Goal: Information Seeking & Learning: Check status

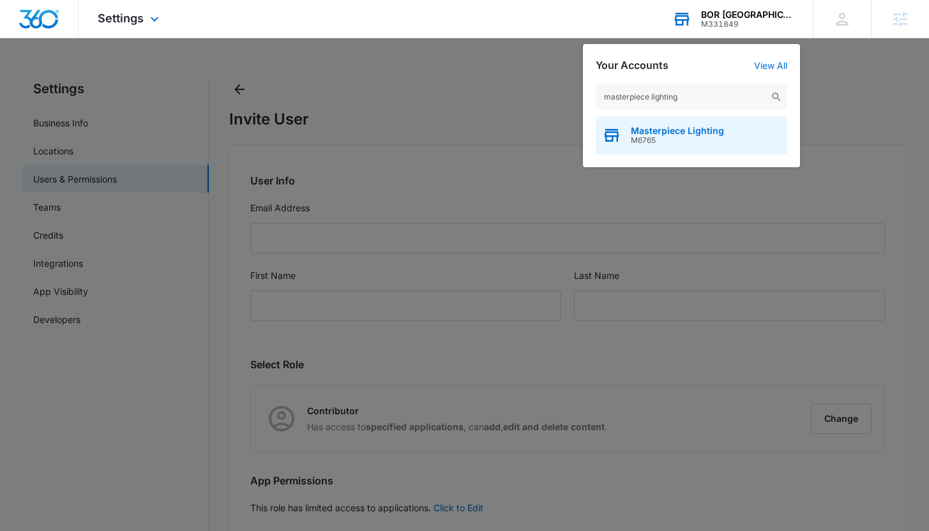
type input "masterpiece lighting"
click at [711, 133] on span "Masterpiece Lighting" at bounding box center [677, 131] width 93 height 10
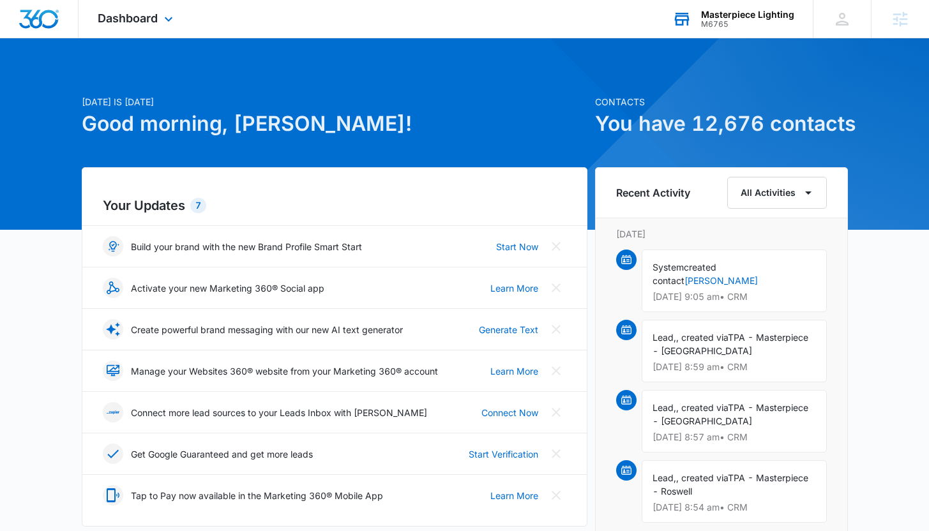
click at [123, 5] on div "Dashboard Apps Reputation Websites Forms CRM Email Social Shop Payments POS Con…" at bounding box center [137, 19] width 117 height 38
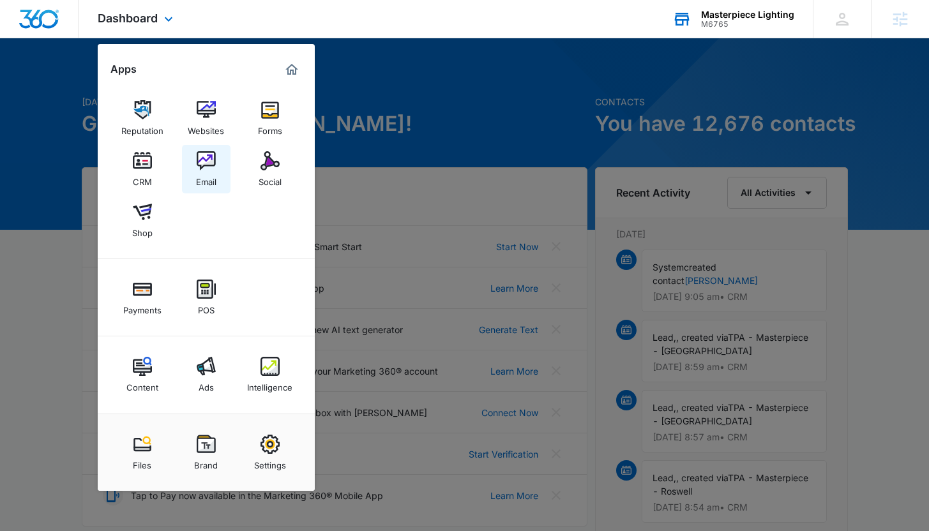
click at [212, 156] on img at bounding box center [206, 160] width 19 height 19
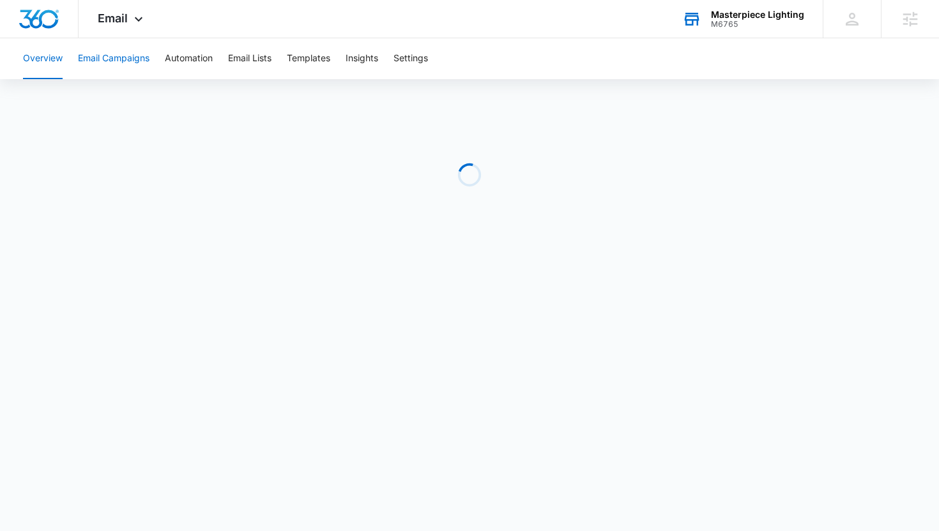
click at [109, 65] on button "Email Campaigns" at bounding box center [114, 58] width 72 height 41
click at [736, 17] on div "Masterpiece Lighting" at bounding box center [757, 15] width 93 height 10
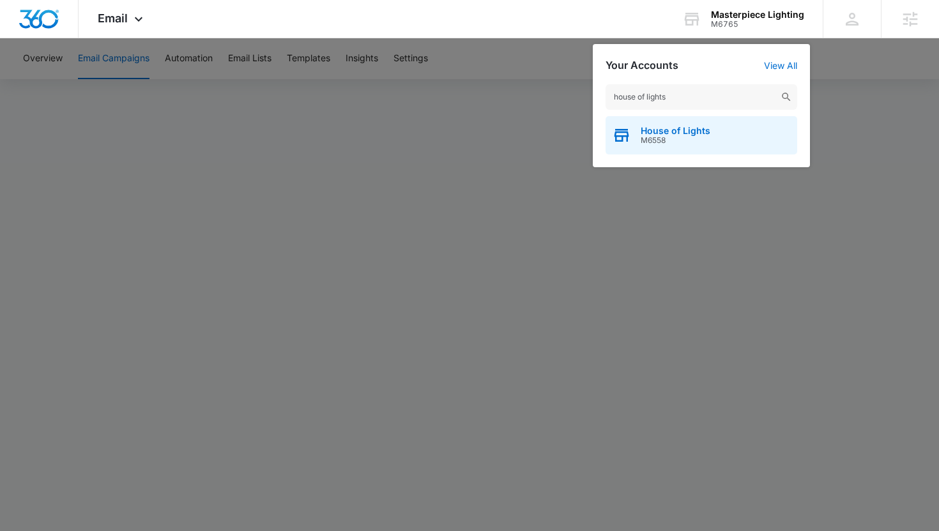
type input "house of lights"
click at [706, 142] on span "M6558" at bounding box center [675, 140] width 70 height 9
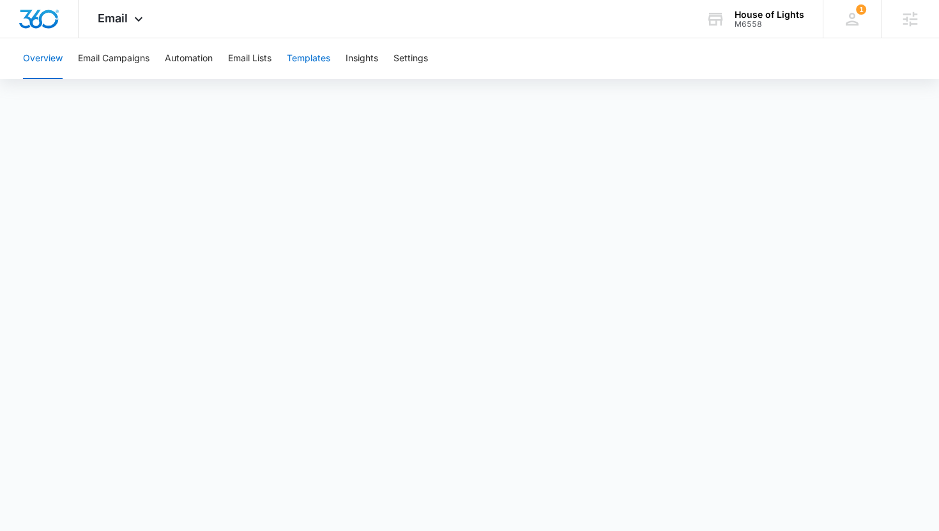
click at [312, 61] on button "Templates" at bounding box center [308, 58] width 43 height 41
click at [103, 63] on button "Email Campaigns" at bounding box center [114, 58] width 72 height 41
click at [749, 28] on div "House of Lights M6558 Your Accounts View All" at bounding box center [754, 19] width 136 height 38
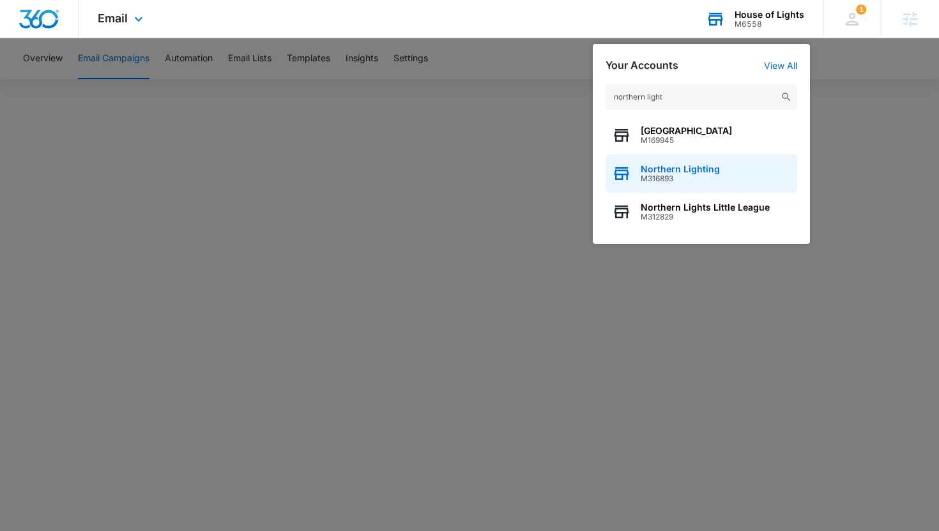
type input "northern light"
click at [671, 174] on span "M316893" at bounding box center [679, 178] width 79 height 9
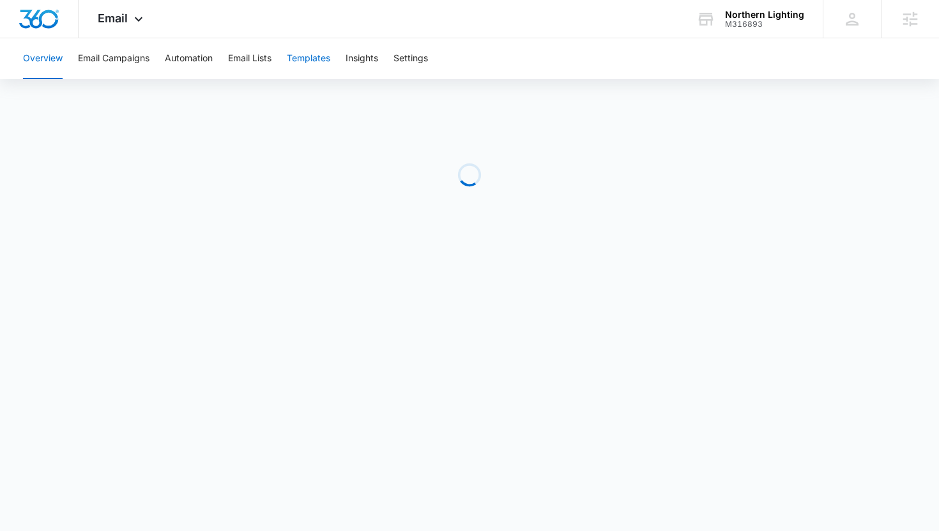
click at [301, 53] on button "Templates" at bounding box center [308, 58] width 43 height 41
click at [121, 64] on button "Email Campaigns" at bounding box center [114, 58] width 72 height 41
click at [711, 26] on icon at bounding box center [705, 19] width 19 height 19
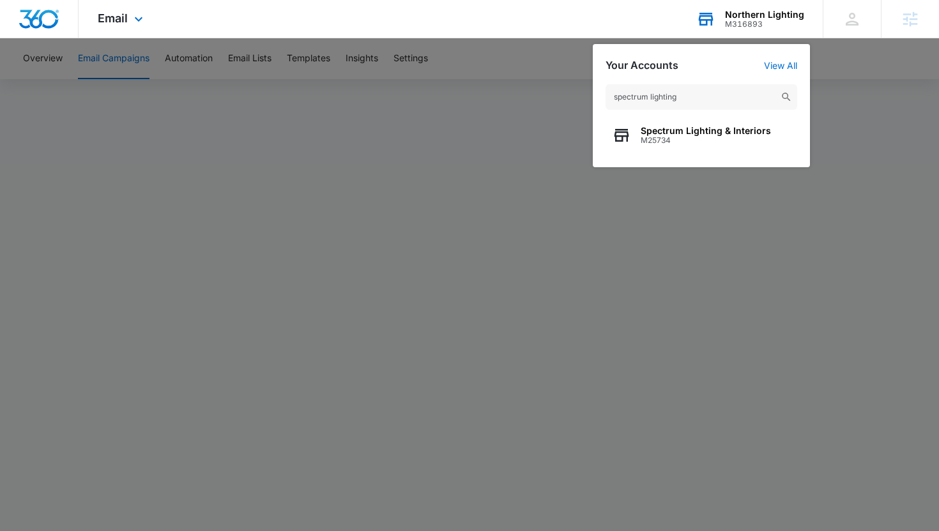
type input "spectrum lighting"
click at [677, 144] on span "M25734" at bounding box center [705, 140] width 130 height 9
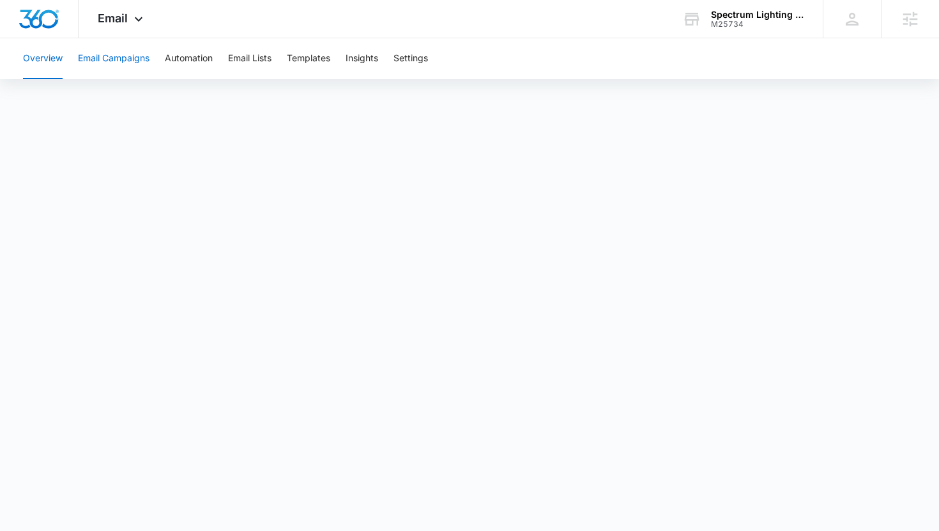
click at [135, 62] on button "Email Campaigns" at bounding box center [114, 58] width 72 height 41
click at [752, 31] on div "Spectrum Lighting & Interiors M25734 Your Accounts View All" at bounding box center [743, 19] width 160 height 38
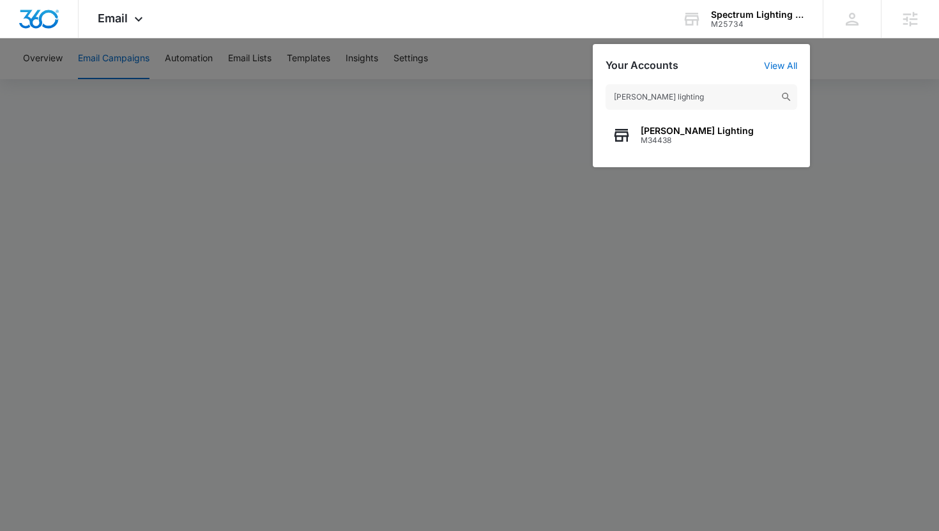
type input "richards lighting"
click at [625, 140] on icon "button" at bounding box center [621, 135] width 19 height 19
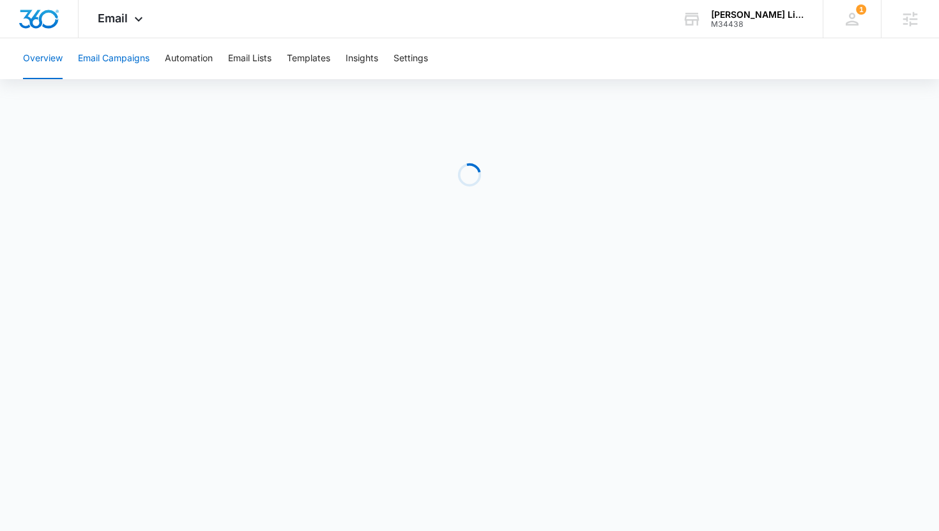
click at [116, 53] on button "Email Campaigns" at bounding box center [114, 58] width 72 height 41
click at [746, 21] on div "M34438" at bounding box center [757, 24] width 93 height 9
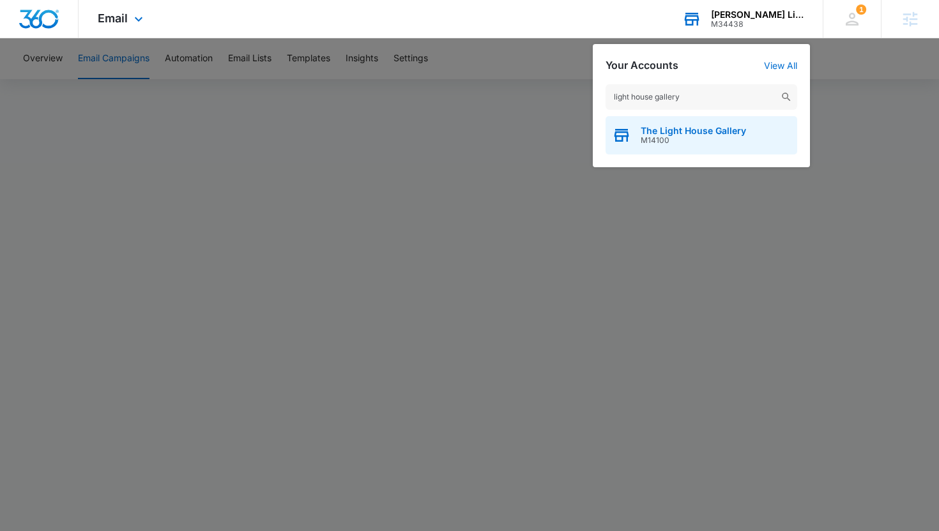
type input "light house gallery"
click at [679, 124] on div "The Light House Gallery M14100" at bounding box center [701, 135] width 192 height 38
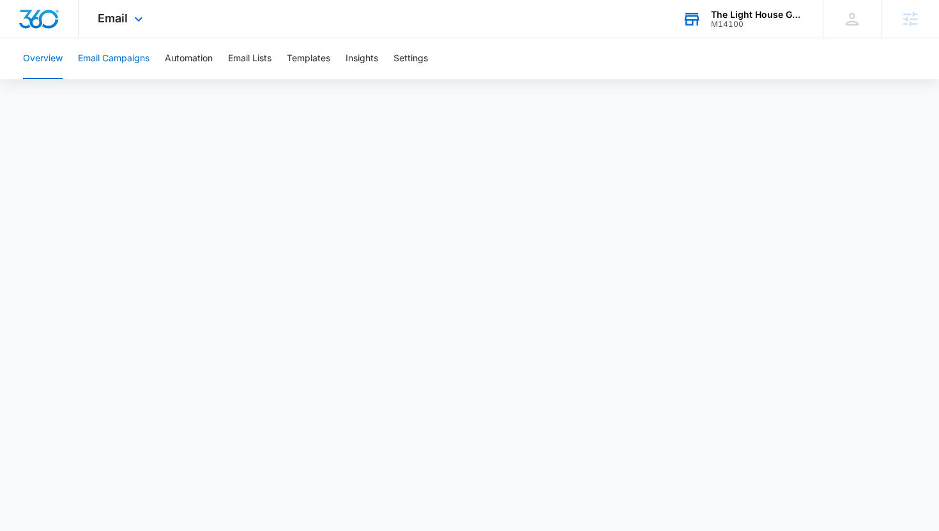
click at [114, 58] on button "Email Campaigns" at bounding box center [114, 58] width 72 height 41
click at [743, 20] on div "M14100" at bounding box center [757, 24] width 93 height 9
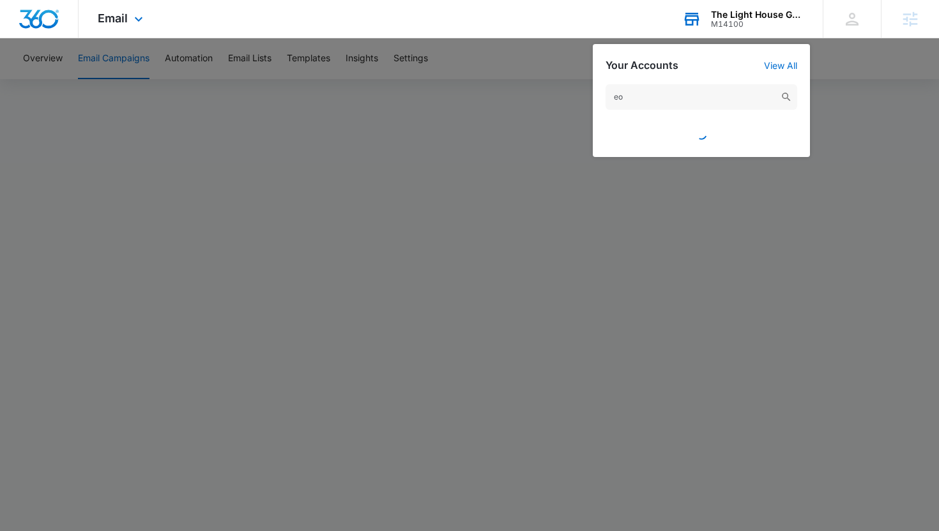
type input "e"
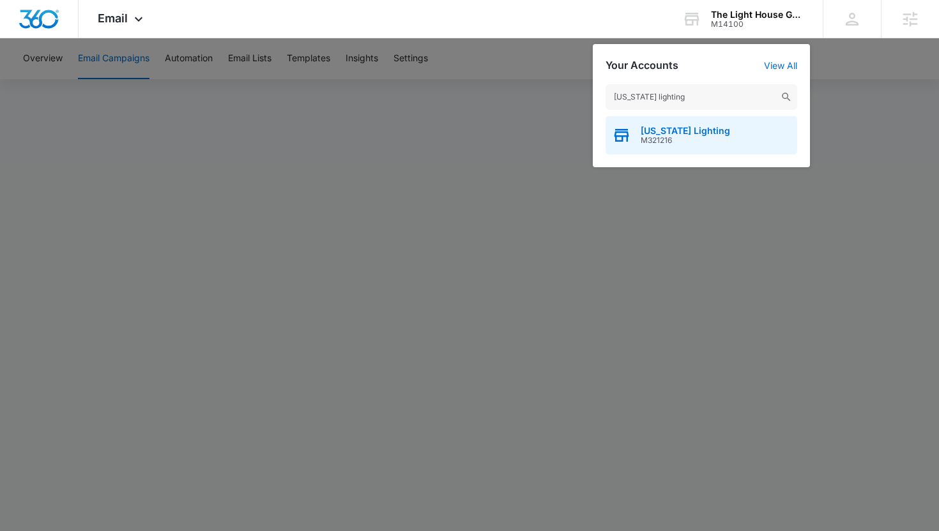
type input "georgia lighting"
click at [658, 148] on div "Georgia Lighting M321216" at bounding box center [701, 135] width 192 height 38
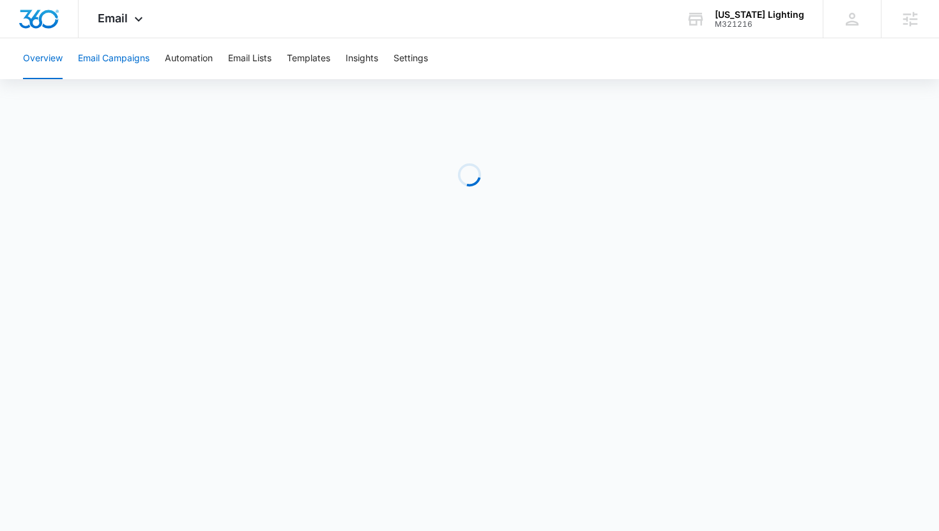
click at [109, 56] on button "Email Campaigns" at bounding box center [114, 58] width 72 height 41
click at [742, 24] on div "M321216" at bounding box center [758, 24] width 89 height 9
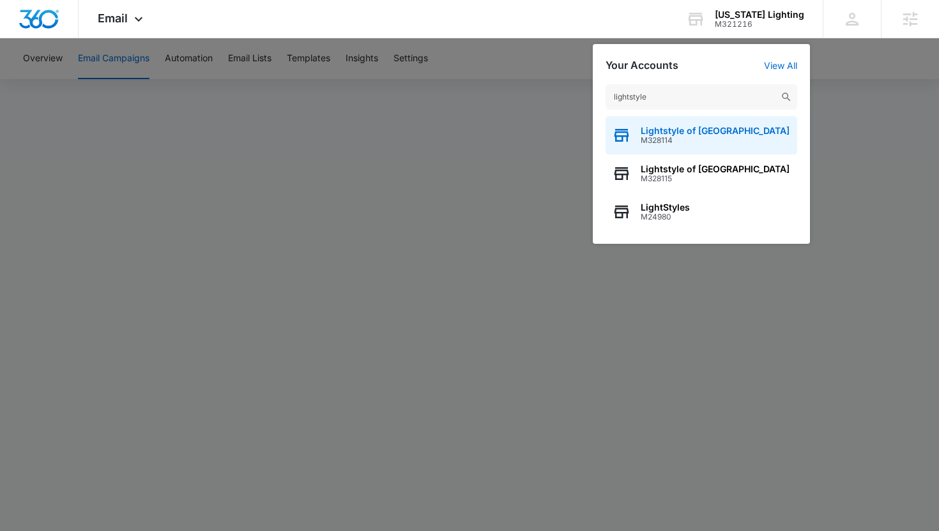
type input "lightstyle"
click at [684, 142] on span "M328114" at bounding box center [714, 140] width 149 height 9
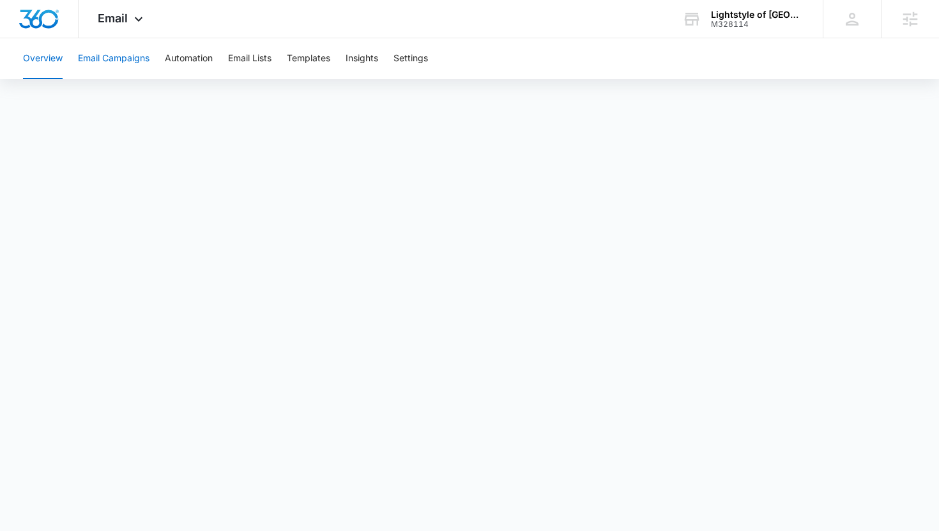
click at [111, 58] on button "Email Campaigns" at bounding box center [114, 58] width 72 height 41
click at [744, 33] on div "Lightstyle of Orlando M328114 Your Accounts View All" at bounding box center [743, 19] width 160 height 38
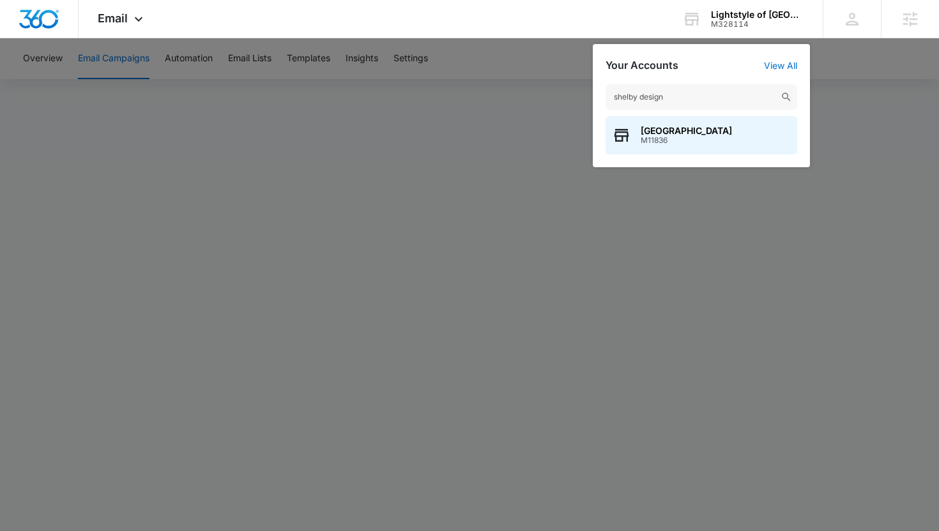
type input "shelby design"
click at [677, 142] on span "M11836" at bounding box center [685, 140] width 91 height 9
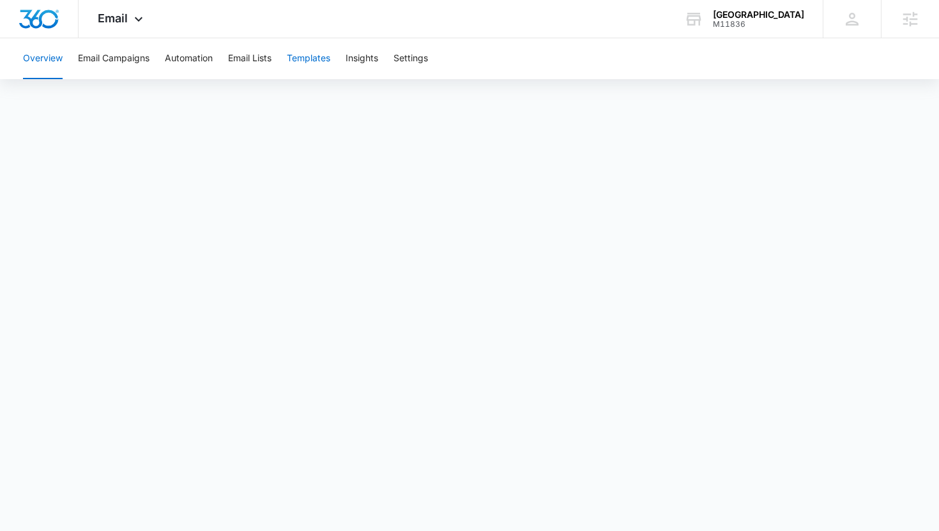
click at [309, 61] on button "Templates" at bounding box center [308, 58] width 43 height 41
click at [91, 53] on button "Email Campaigns" at bounding box center [114, 58] width 72 height 41
click at [732, 19] on div "Shelby Design Center" at bounding box center [758, 15] width 91 height 10
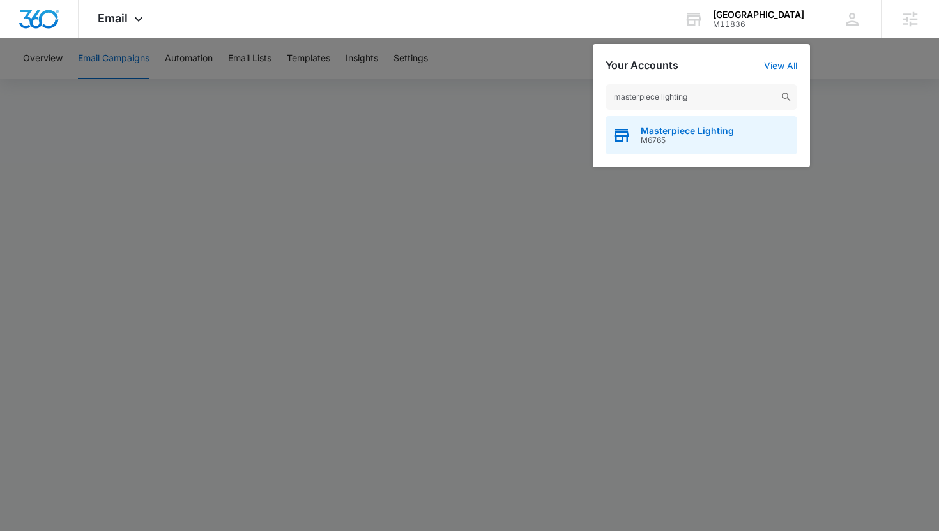
type input "masterpiece lighting"
click at [676, 130] on span "Masterpiece Lighting" at bounding box center [686, 131] width 93 height 10
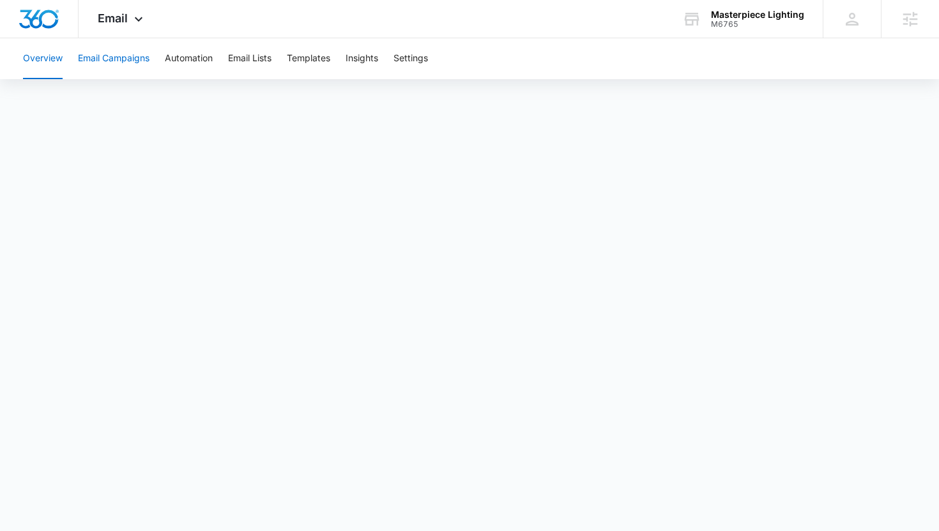
click at [100, 64] on button "Email Campaigns" at bounding box center [114, 58] width 72 height 41
click at [743, 15] on div "Masterpiece Lighting" at bounding box center [757, 15] width 93 height 10
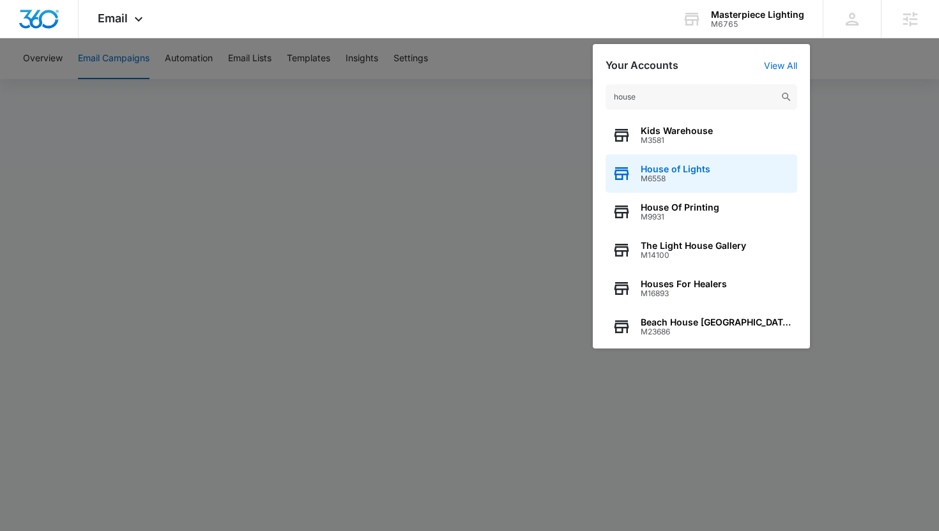
type input "house"
click at [711, 167] on div "House of Lights M6558" at bounding box center [701, 174] width 192 height 38
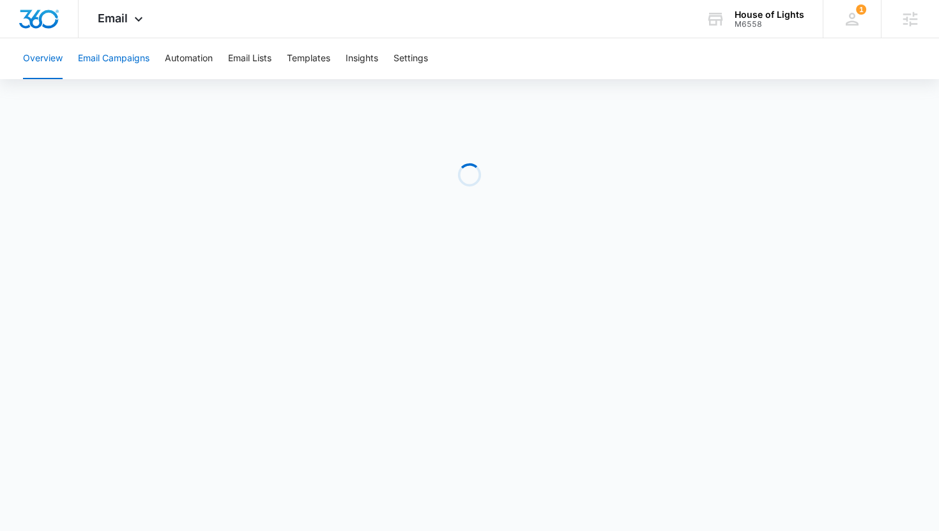
click at [89, 72] on button "Email Campaigns" at bounding box center [114, 58] width 72 height 41
click at [747, 17] on div "House of Lights" at bounding box center [769, 15] width 70 height 10
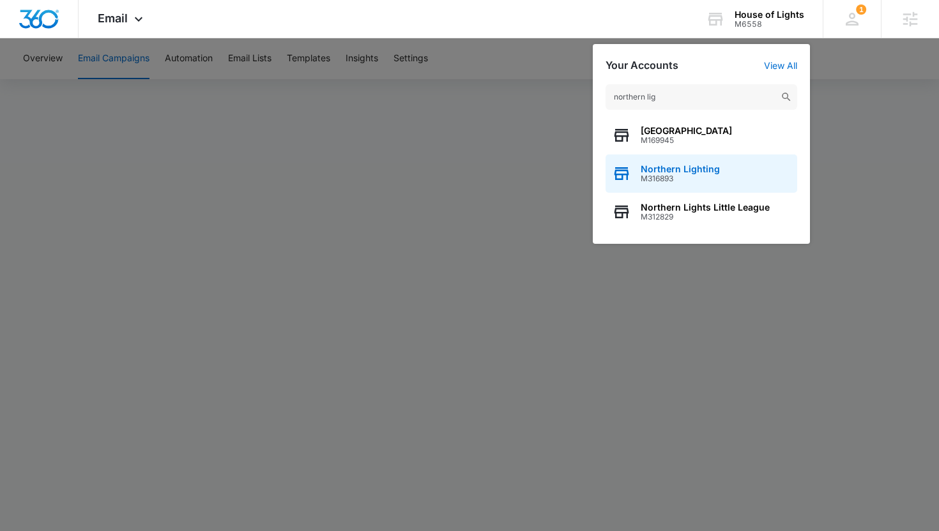
type input "northern lig"
click at [674, 174] on span "M316893" at bounding box center [679, 178] width 79 height 9
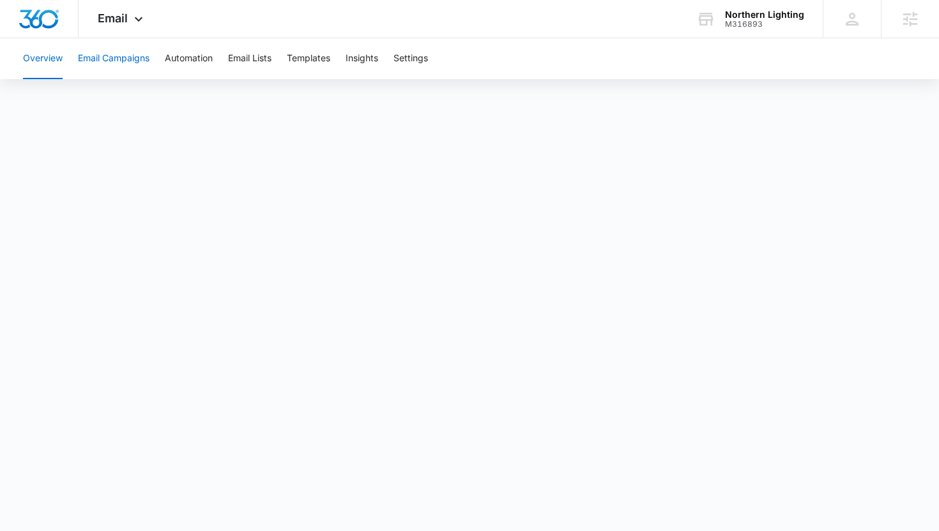
click at [126, 62] on button "Email Campaigns" at bounding box center [114, 58] width 72 height 41
click at [730, 27] on div "M316893" at bounding box center [764, 24] width 79 height 9
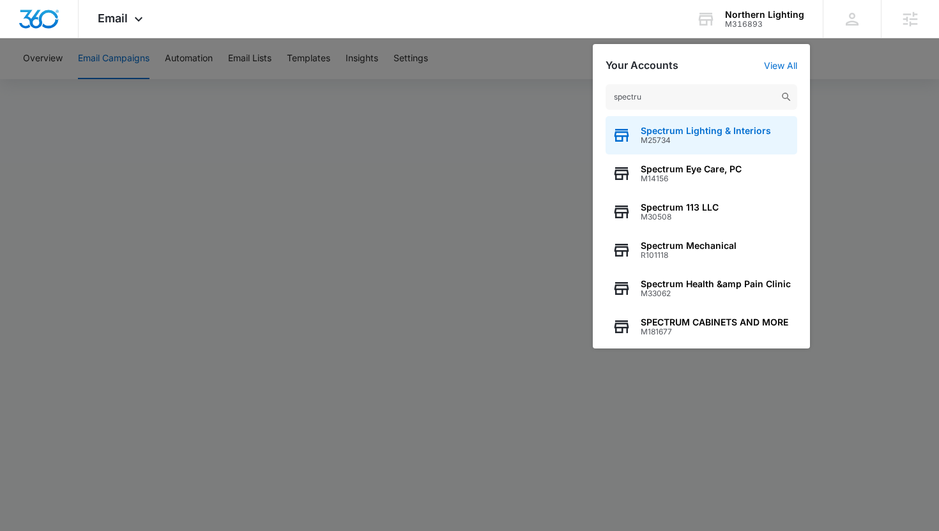
type input "spectru"
click at [658, 147] on div "Spectrum Lighting & Interiors M25734" at bounding box center [701, 135] width 192 height 38
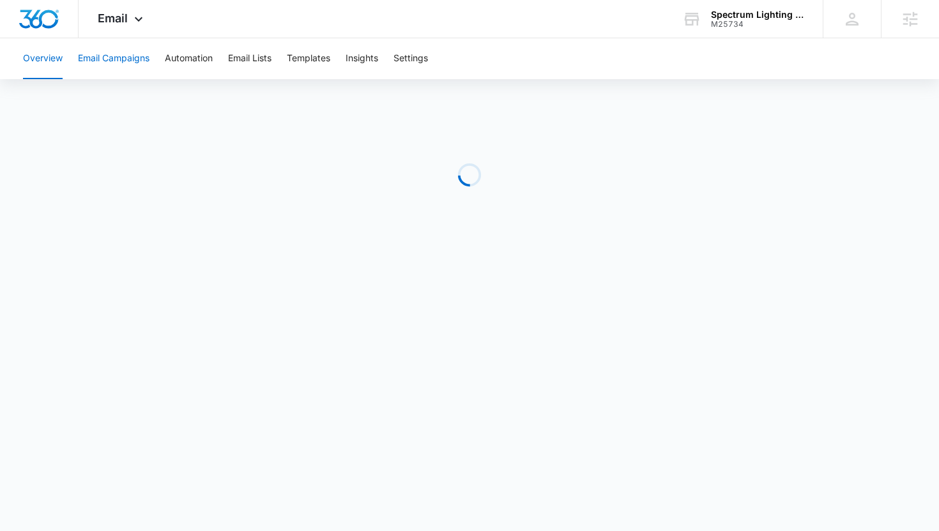
click at [142, 67] on button "Email Campaigns" at bounding box center [114, 58] width 72 height 41
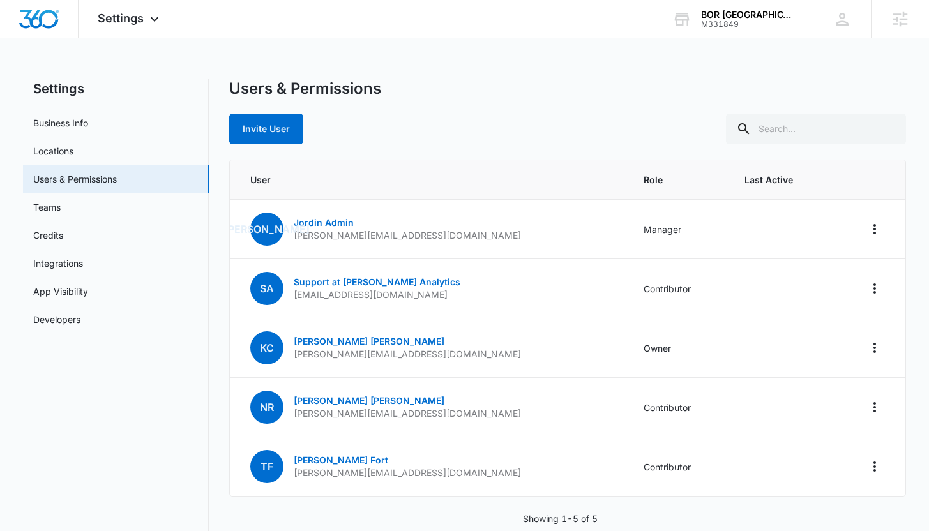
click at [424, 66] on div "Settings Apps Reputation Forms CRM Email Social Payments POS Ads Intelligence F…" at bounding box center [464, 278] width 929 height 556
click at [406, 53] on div "Settings Apps Reputation Forms CRM Email Social Payments POS Ads Intelligence F…" at bounding box center [464, 278] width 929 height 556
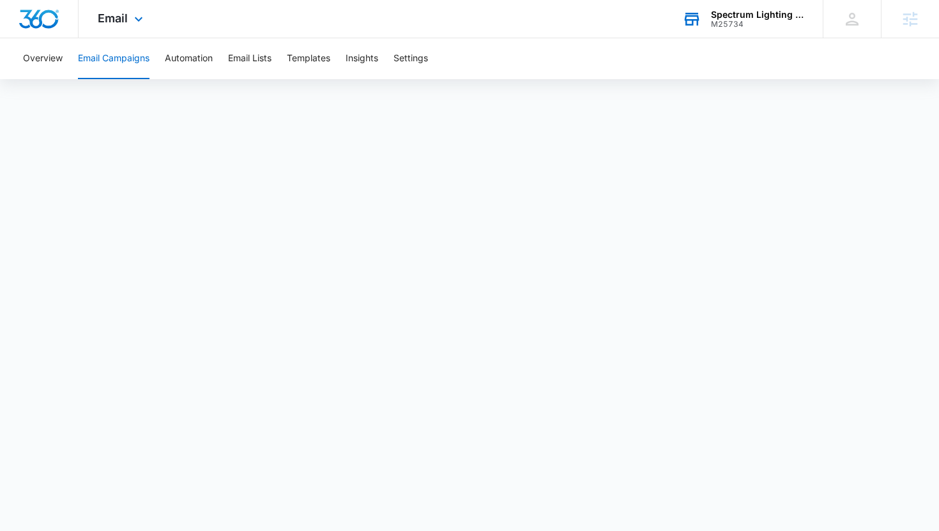
drag, startPoint x: 0, startPoint y: 0, endPoint x: 740, endPoint y: 32, distance: 740.7
click at [740, 32] on div "Spectrum Lighting & Interiors M25734 Your Accounts View All" at bounding box center [743, 19] width 160 height 38
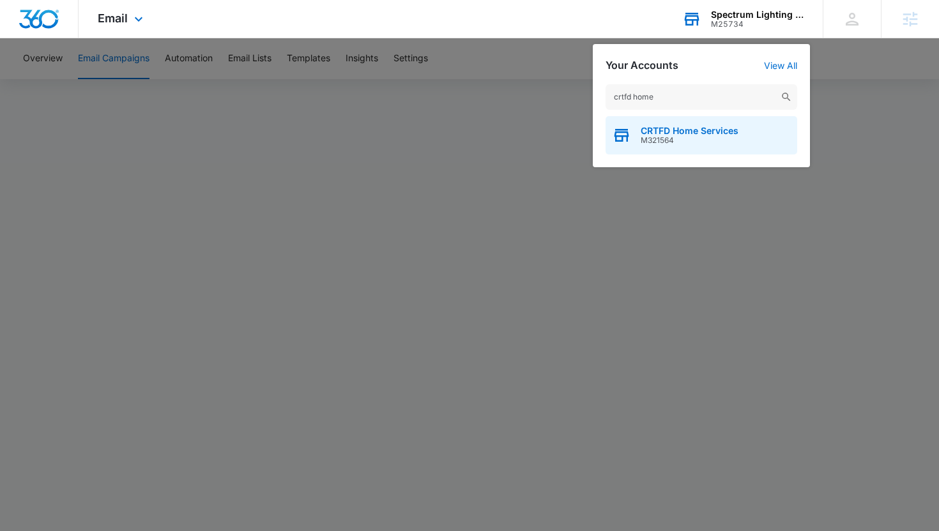
type input "crtfd home"
click at [681, 139] on span "M321564" at bounding box center [689, 140] width 98 height 9
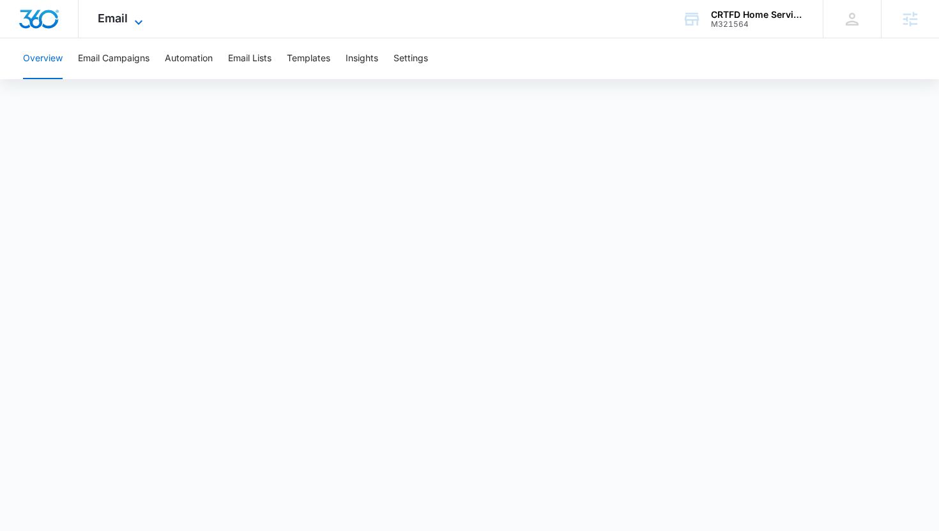
click at [123, 16] on span "Email" at bounding box center [113, 17] width 30 height 13
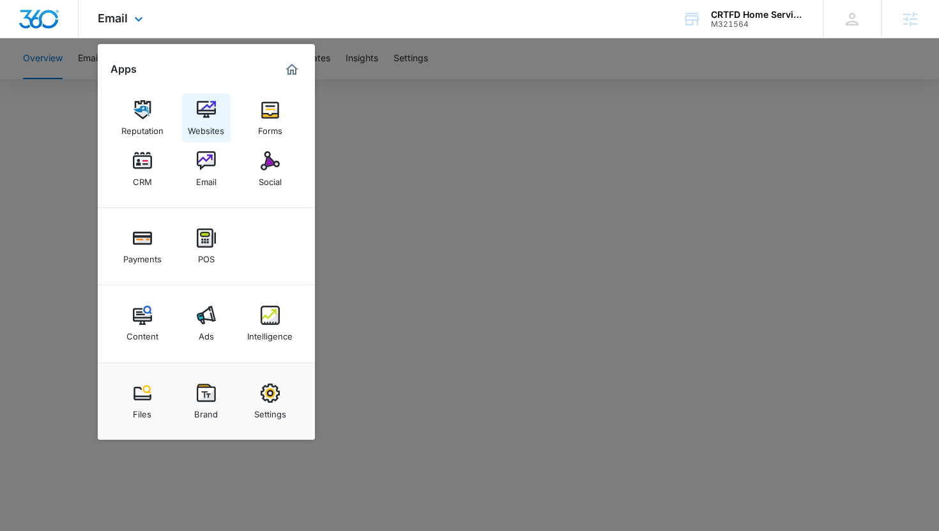
click at [204, 112] on img at bounding box center [206, 109] width 19 height 19
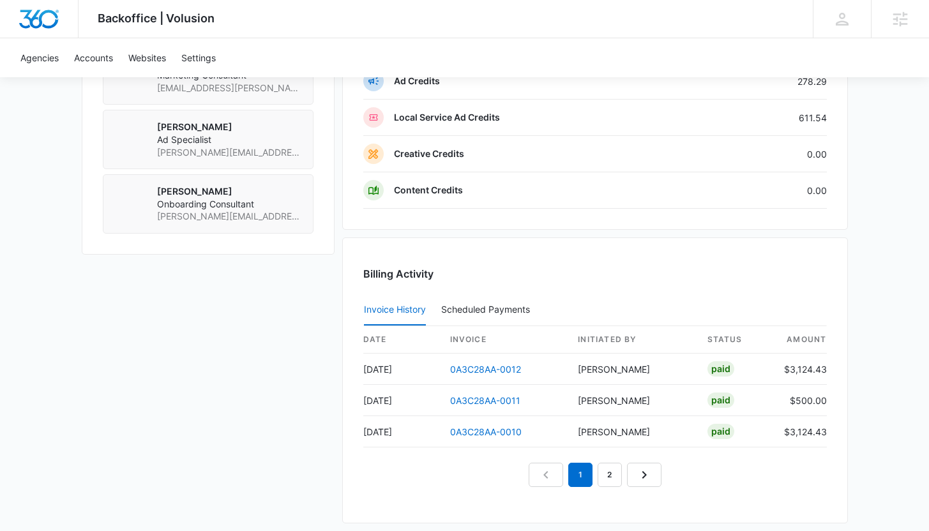
scroll to position [1108, 0]
click at [485, 377] on td "0A3C28AA-0012" at bounding box center [504, 368] width 128 height 31
click at [485, 370] on link "0A3C28AA-0012" at bounding box center [485, 368] width 71 height 11
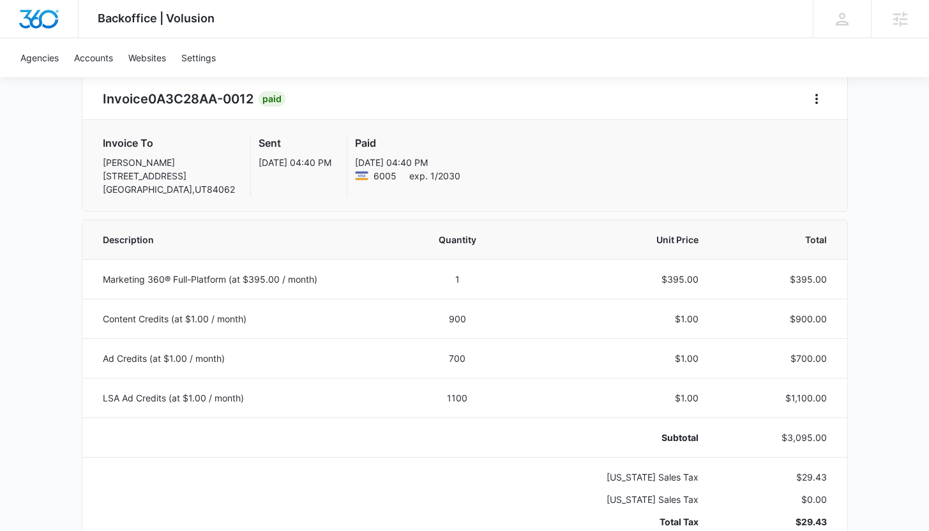
scroll to position [124, 0]
drag, startPoint x: 453, startPoint y: 398, endPoint x: 470, endPoint y: 398, distance: 17.2
click at [470, 398] on td "1100" at bounding box center [458, 397] width 112 height 40
click at [478, 399] on td "1100" at bounding box center [458, 397] width 112 height 40
drag, startPoint x: 476, startPoint y: 399, endPoint x: 452, endPoint y: 400, distance: 23.6
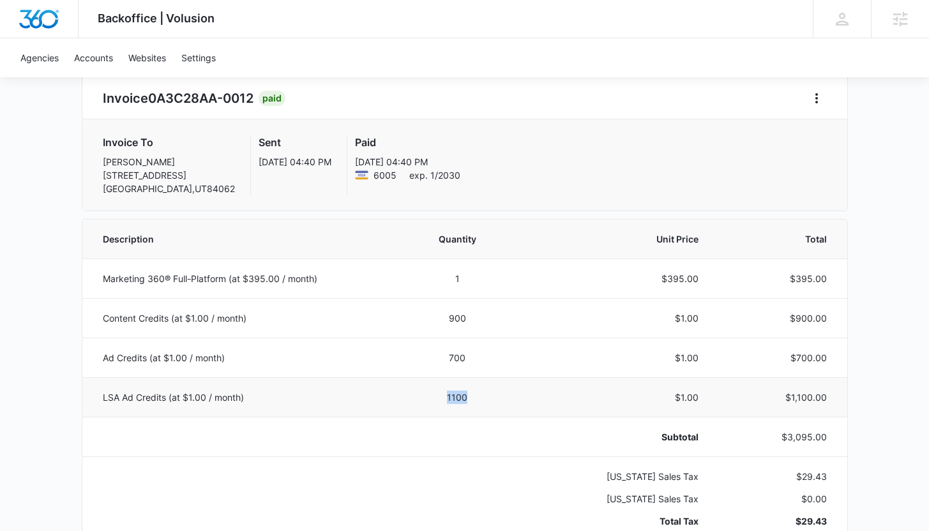
click at [452, 400] on td "1100" at bounding box center [458, 397] width 112 height 40
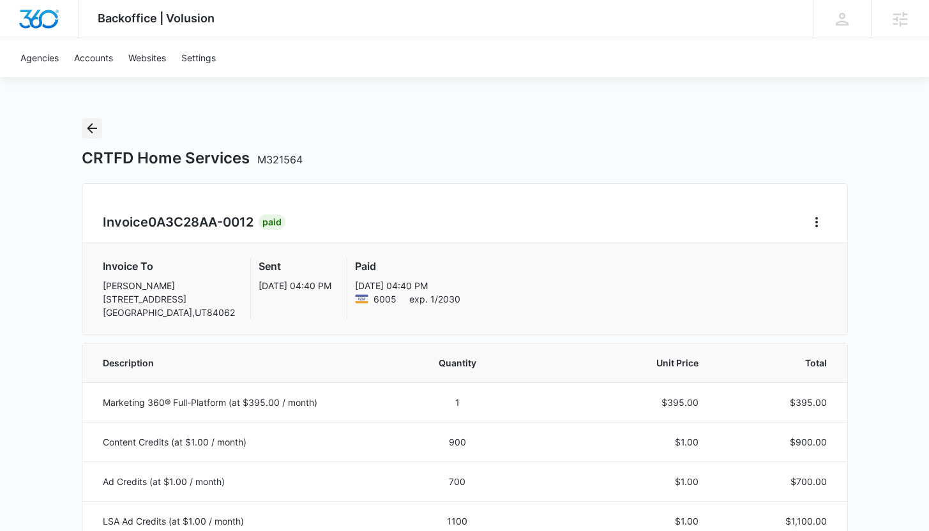
click at [86, 126] on icon "Back" at bounding box center [91, 128] width 15 height 15
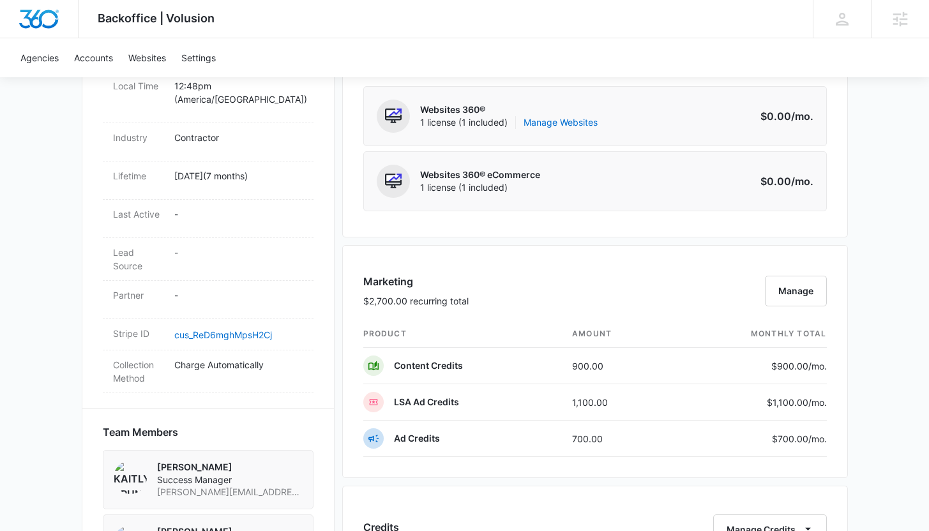
scroll to position [554, 0]
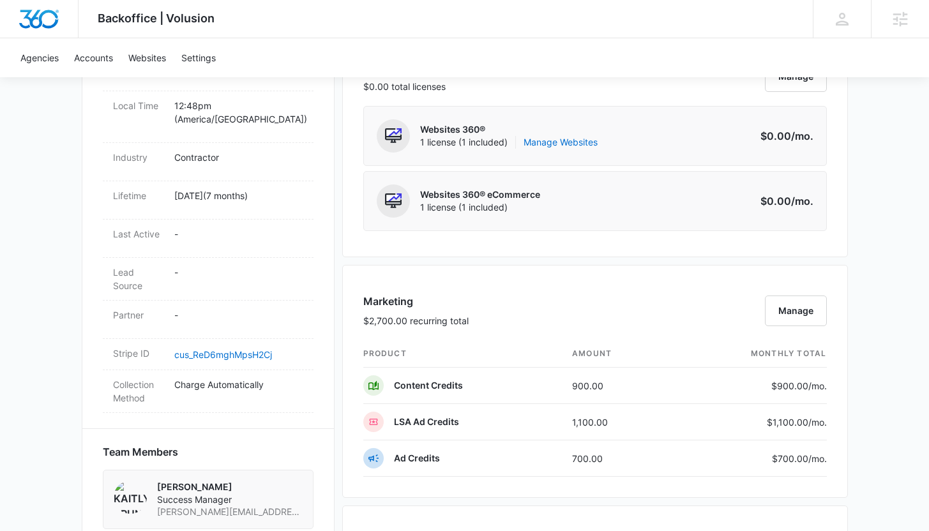
click at [47, 139] on div "Backoffice | Volusion Apps Settings KB Kaitlyn Brunswig kaitlyn.brunswig@madwir…" at bounding box center [464, 393] width 929 height 1894
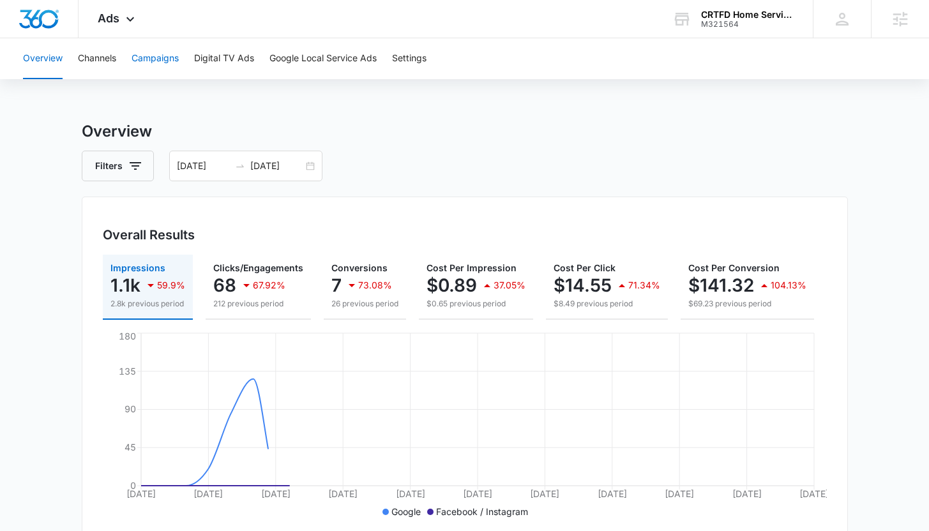
click at [145, 61] on button "Campaigns" at bounding box center [155, 58] width 47 height 41
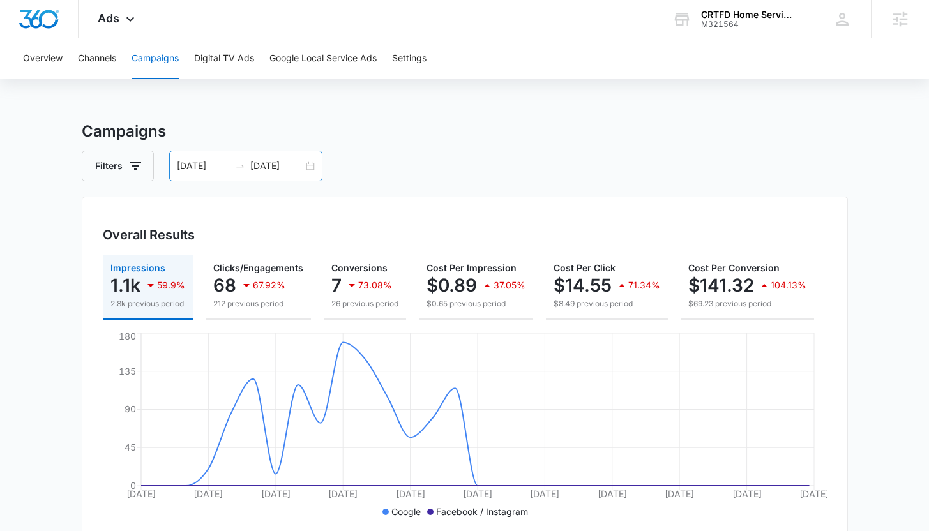
click at [195, 166] on input "[DATE]" at bounding box center [203, 166] width 53 height 14
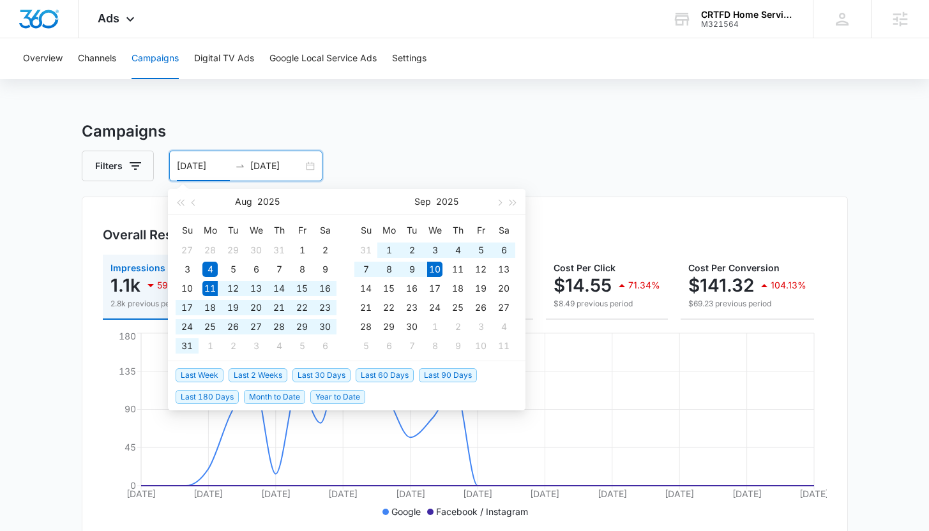
click at [326, 373] on span "Last 30 Days" at bounding box center [321, 375] width 58 height 14
type input "[DATE]"
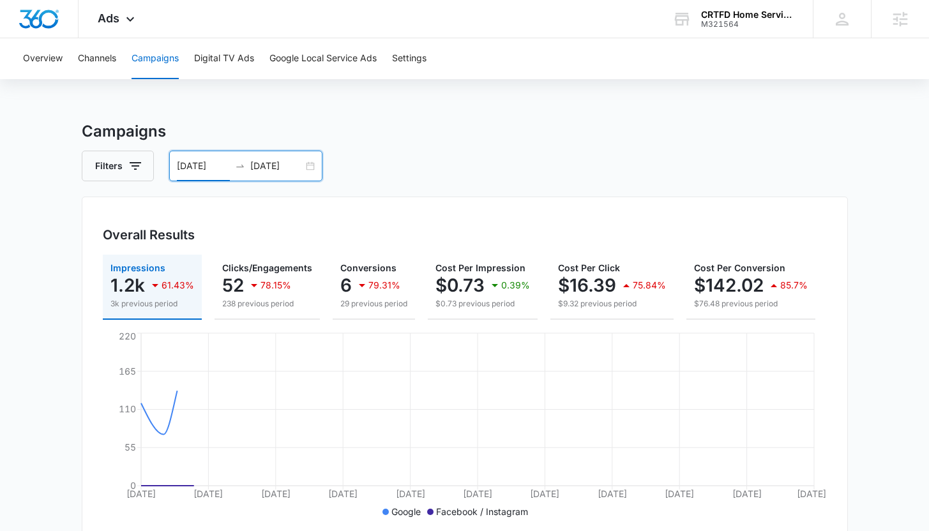
click at [63, 283] on main "Campaigns Filters [DATE] [DATE] Overall Results Impressions 1.2k 61.43% 3k prev…" at bounding box center [464, 515] width 929 height 790
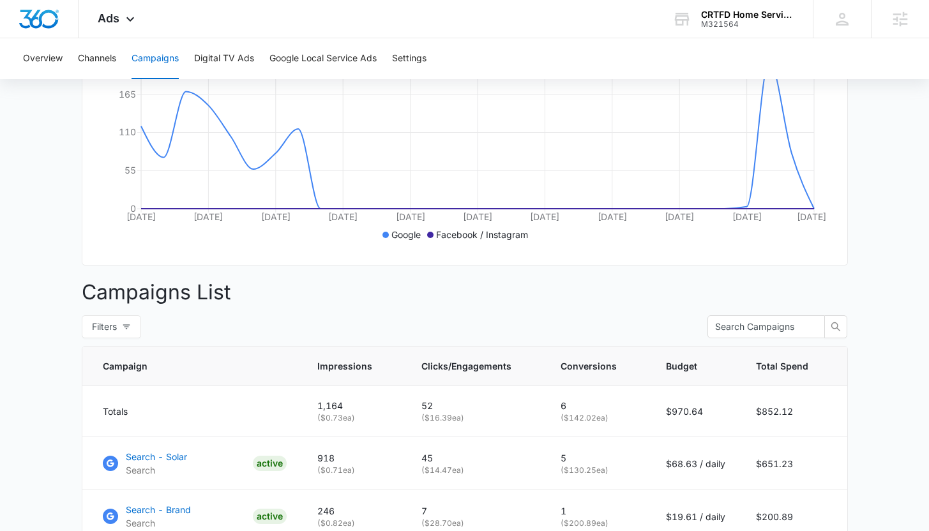
scroll to position [279, 0]
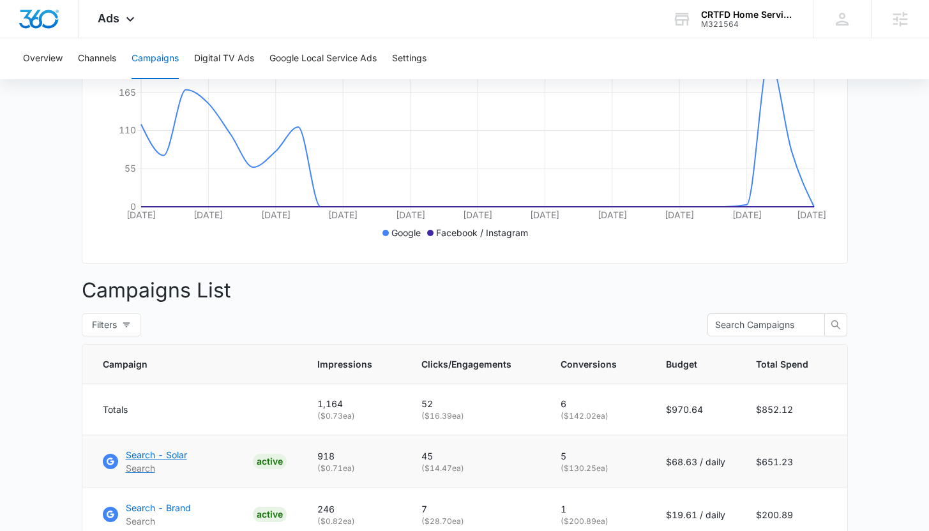
click at [133, 462] on p "Search - Solar" at bounding box center [156, 454] width 61 height 13
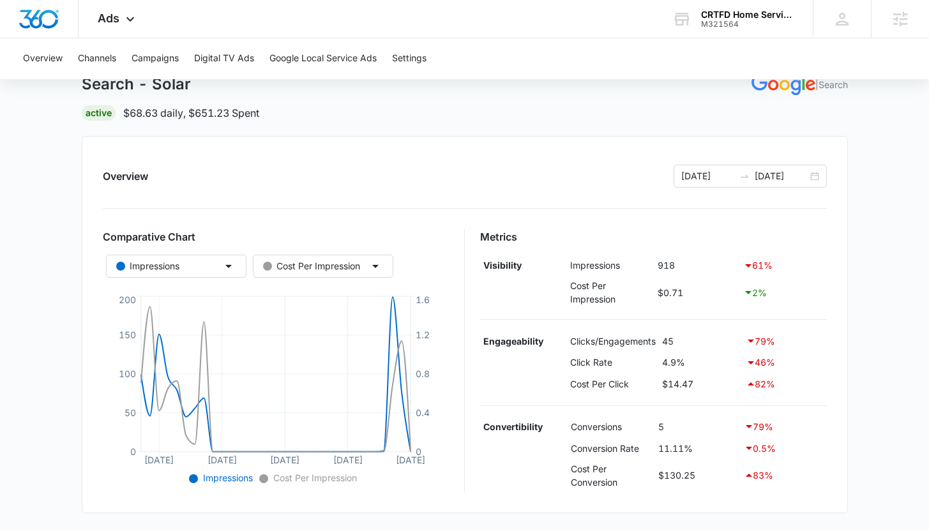
scroll to position [76, 0]
drag, startPoint x: 663, startPoint y: 363, endPoint x: 690, endPoint y: 363, distance: 26.8
click at [690, 363] on td "4.9%" at bounding box center [701, 363] width 84 height 22
click at [702, 448] on td "11.11%" at bounding box center [698, 449] width 86 height 22
drag, startPoint x: 697, startPoint y: 450, endPoint x: 626, endPoint y: 450, distance: 70.2
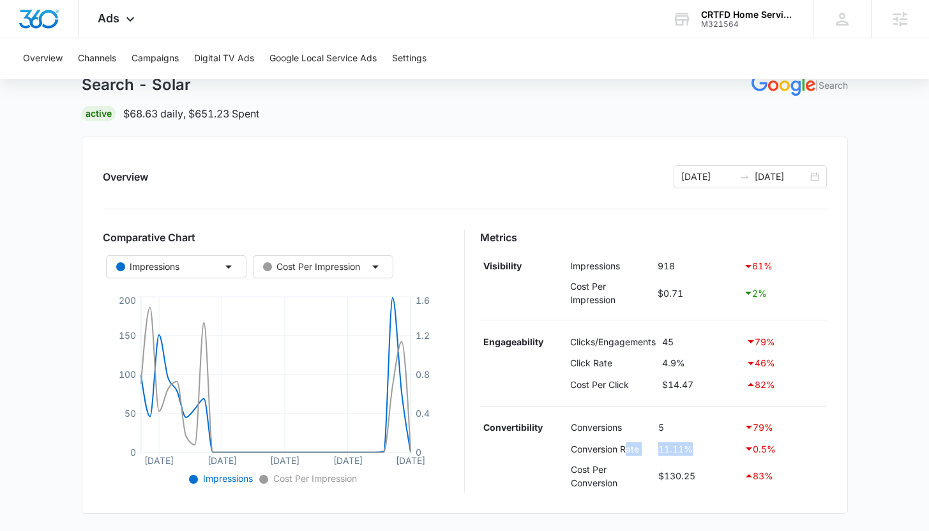
click at [626, 450] on tr "Conversion Rate 11.11% 0.5 %" at bounding box center [653, 449] width 347 height 22
click at [697, 451] on td "11.11%" at bounding box center [698, 449] width 86 height 22
drag, startPoint x: 699, startPoint y: 449, endPoint x: 640, endPoint y: 449, distance: 58.7
click at [640, 449] on tr "Conversion Rate 11.11% 0.5 %" at bounding box center [653, 449] width 347 height 22
click at [720, 453] on td "11.11%" at bounding box center [698, 449] width 86 height 22
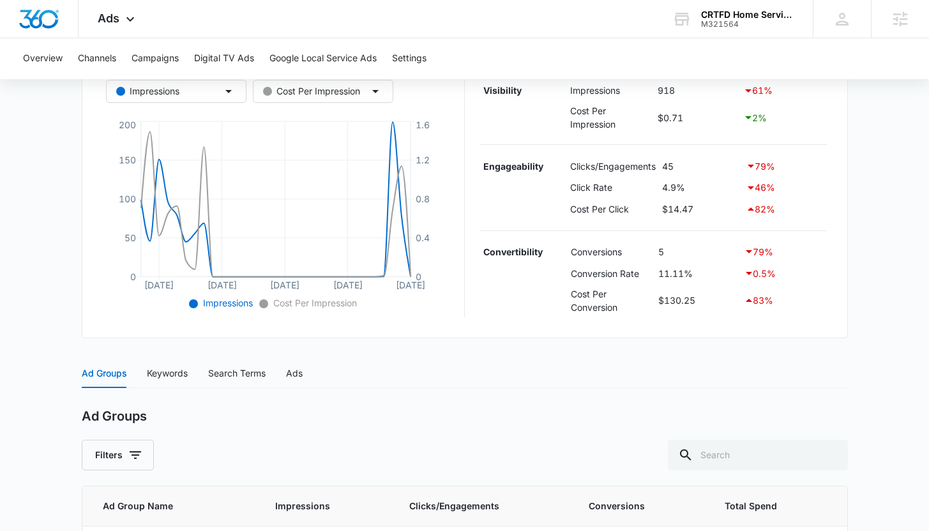
scroll to position [251, 0]
drag, startPoint x: 700, startPoint y: 275, endPoint x: 555, endPoint y: 281, distance: 145.1
click at [555, 281] on tr "Conversion Rate 11.11% 0.5 %" at bounding box center [653, 274] width 347 height 22
click at [557, 280] on td at bounding box center [523, 274] width 87 height 22
click at [699, 275] on td "11.11%" at bounding box center [698, 274] width 86 height 22
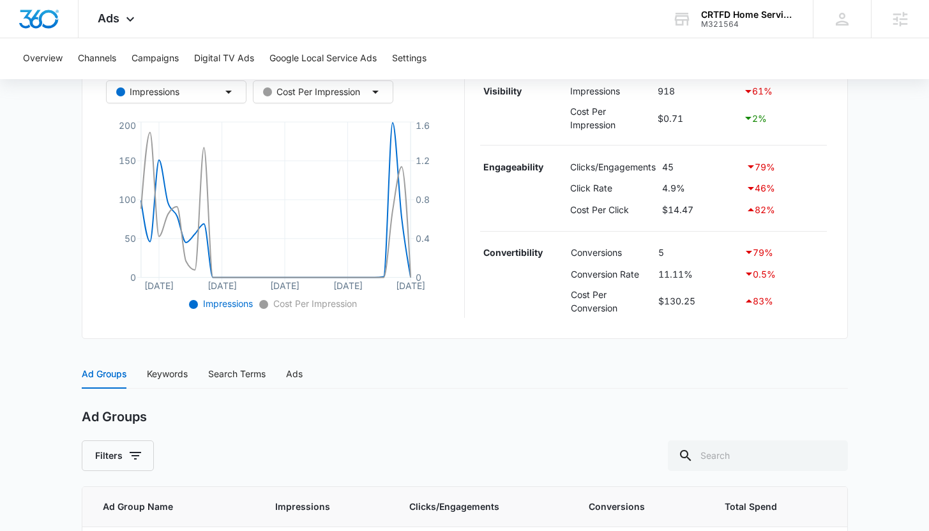
click at [51, 285] on main "Search - Solar | Search Active $68.63 daily , $651.23 Spent Overview 08/11/2025…" at bounding box center [464, 280] width 929 height 823
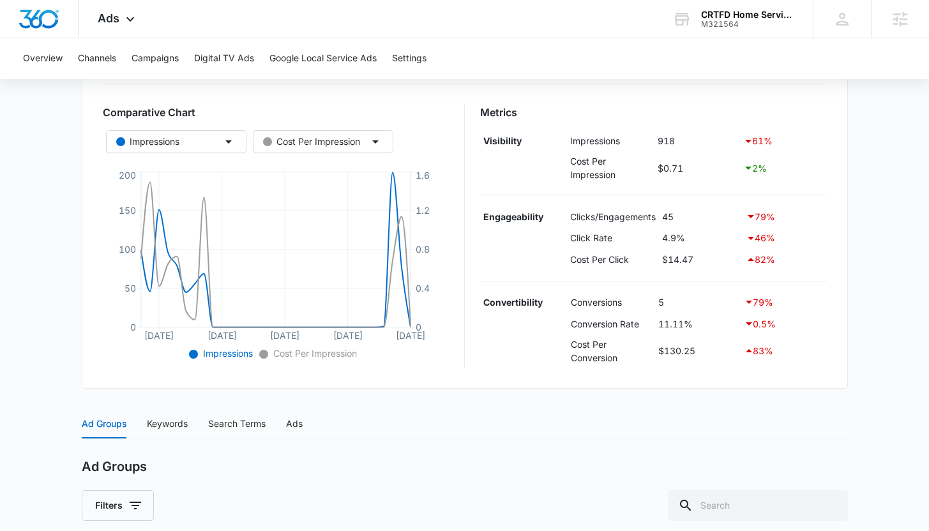
scroll to position [0, 0]
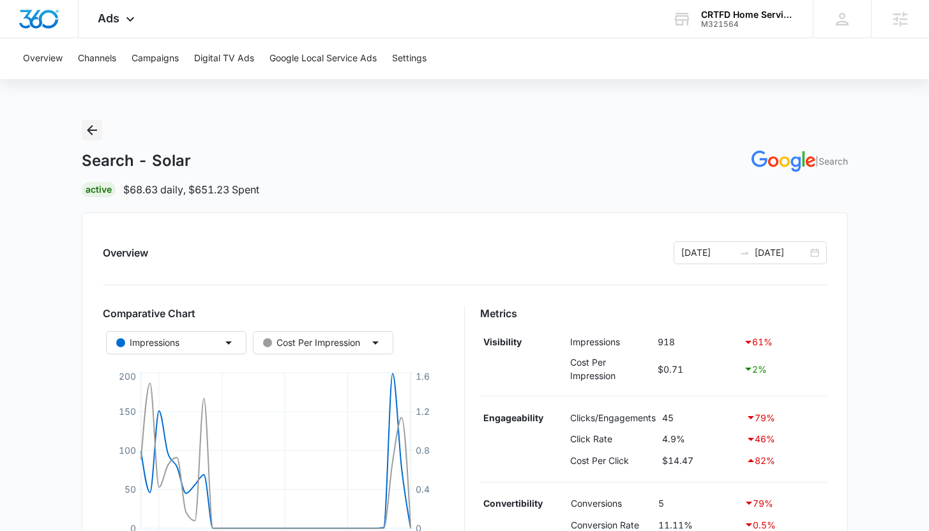
click at [94, 130] on icon "Back" at bounding box center [92, 130] width 10 height 10
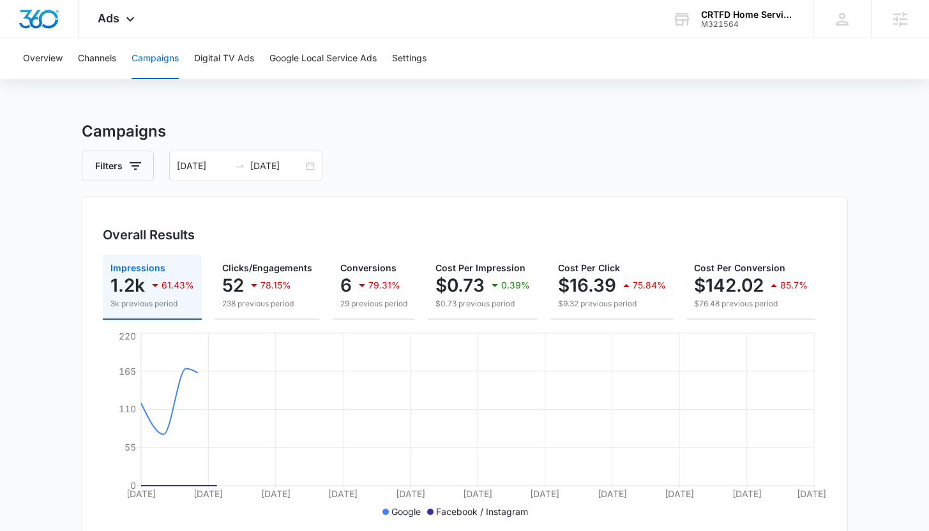
click at [54, 153] on main "Campaigns Filters [DATE] [DATE] Overall Results Impressions 1.2k 61.43% 3k prev…" at bounding box center [464, 515] width 929 height 790
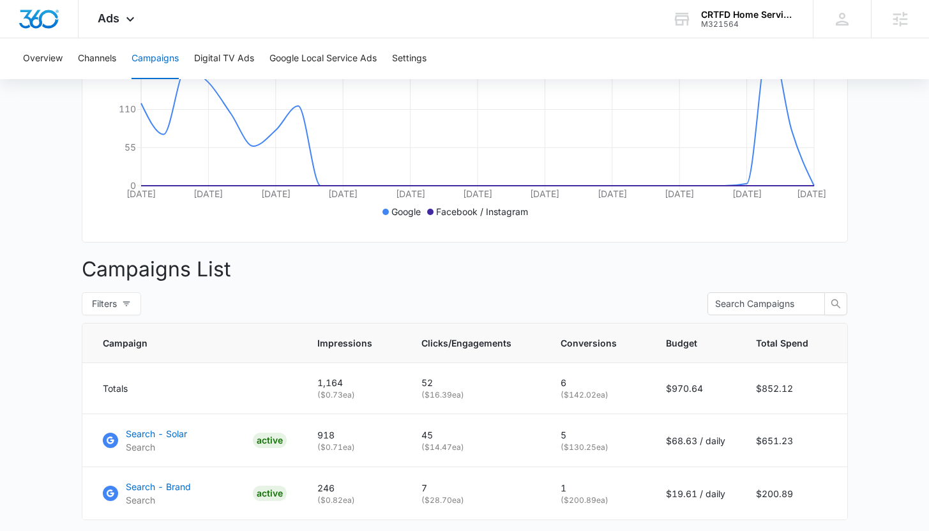
scroll to position [389, 0]
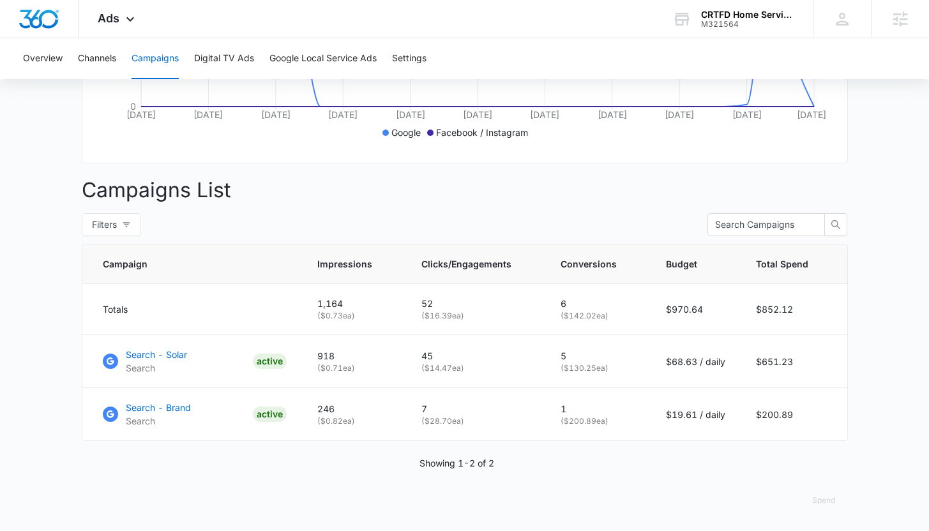
click at [50, 398] on main "Campaigns Filters [DATE] [DATE] Overall Results Impressions 1.2k 61.43% 3k prev…" at bounding box center [464, 136] width 929 height 790
click at [65, 391] on main "Campaigns Filters [DATE] [DATE] Overall Results Impressions 1.2k 61.43% 3k prev…" at bounding box center [464, 136] width 929 height 790
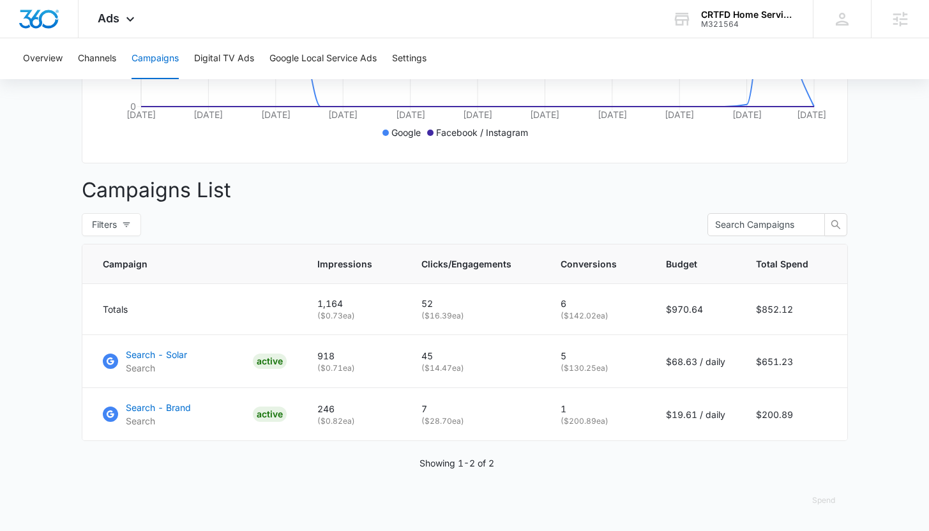
click at [75, 358] on main "Campaigns Filters [DATE] [DATE] Overall Results Impressions 1.2k 61.43% 3k prev…" at bounding box center [464, 136] width 929 height 790
click at [64, 405] on main "Campaigns Filters [DATE] [DATE] Overall Results Impressions 1.2k 61.43% 3k prev…" at bounding box center [464, 136] width 929 height 790
click at [58, 313] on main "Campaigns Filters [DATE] [DATE] Overall Results Impressions 1.2k 61.43% 3k prev…" at bounding box center [464, 136] width 929 height 790
